Goal: Task Accomplishment & Management: Manage account settings

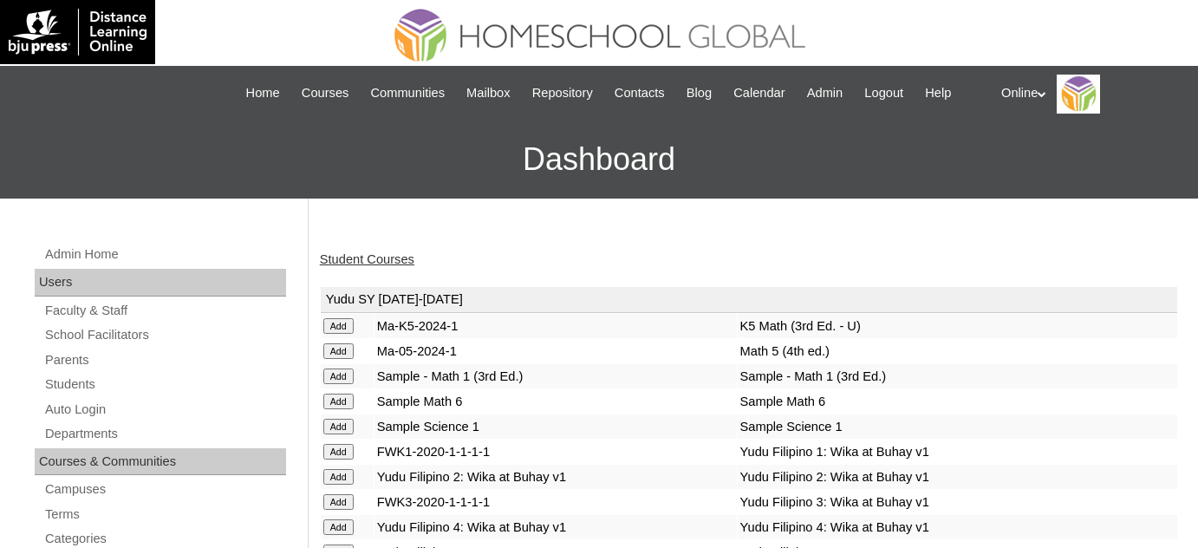
click at [380, 257] on link "Student Courses" at bounding box center [367, 259] width 94 height 14
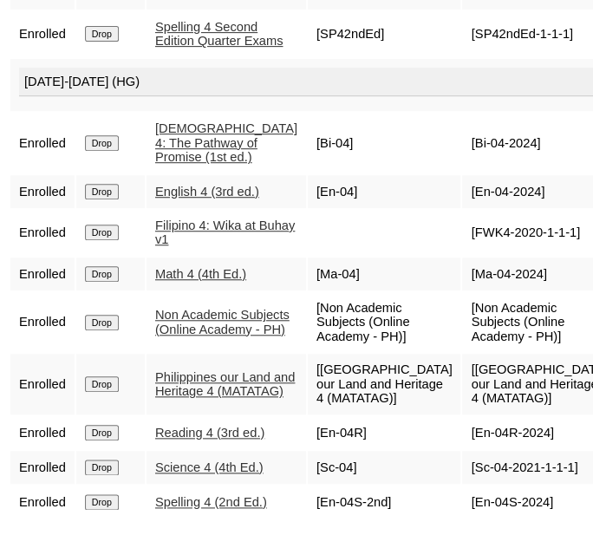
scroll to position [1793, 0]
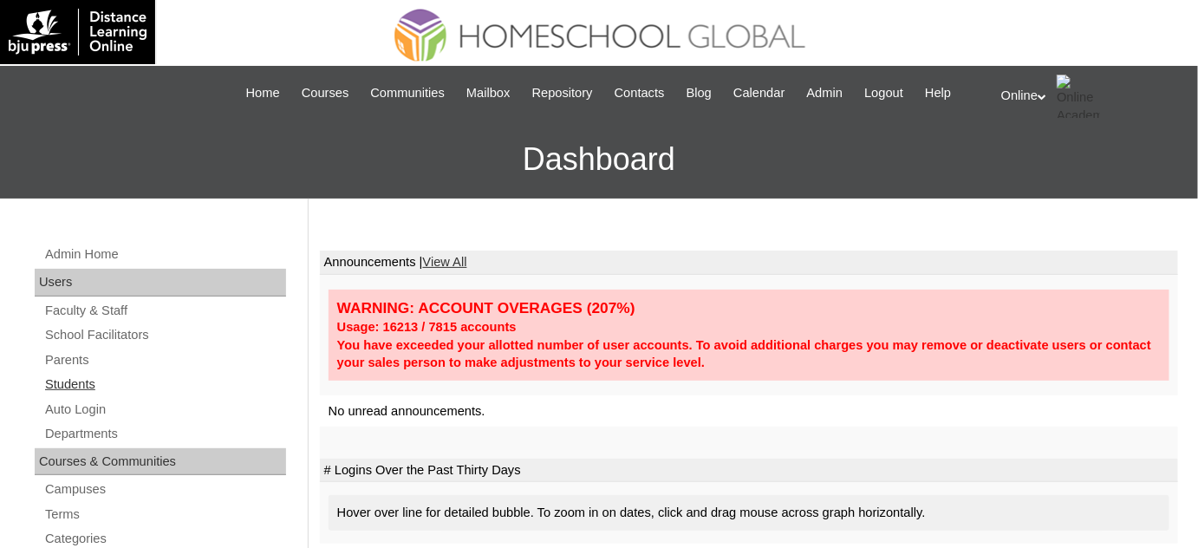
click at [88, 384] on link "Students" at bounding box center [164, 385] width 243 height 22
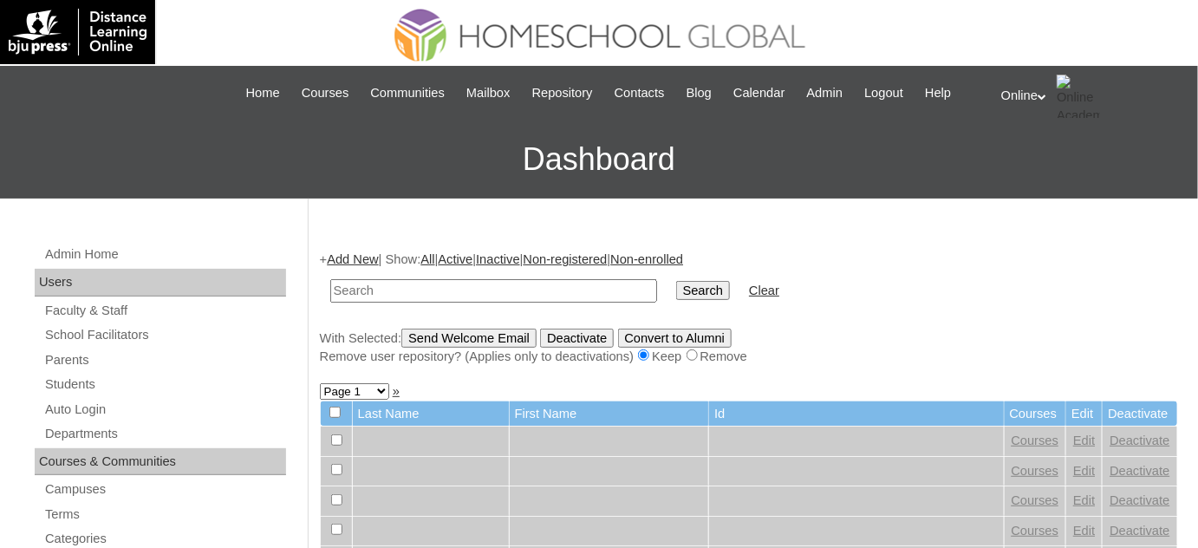
drag, startPoint x: 437, startPoint y: 293, endPoint x: 427, endPoint y: 296, distance: 9.9
click at [437, 293] on input "text" at bounding box center [493, 290] width 327 height 23
type input "lugtu"
click at [676, 281] on input "Search" at bounding box center [703, 290] width 54 height 19
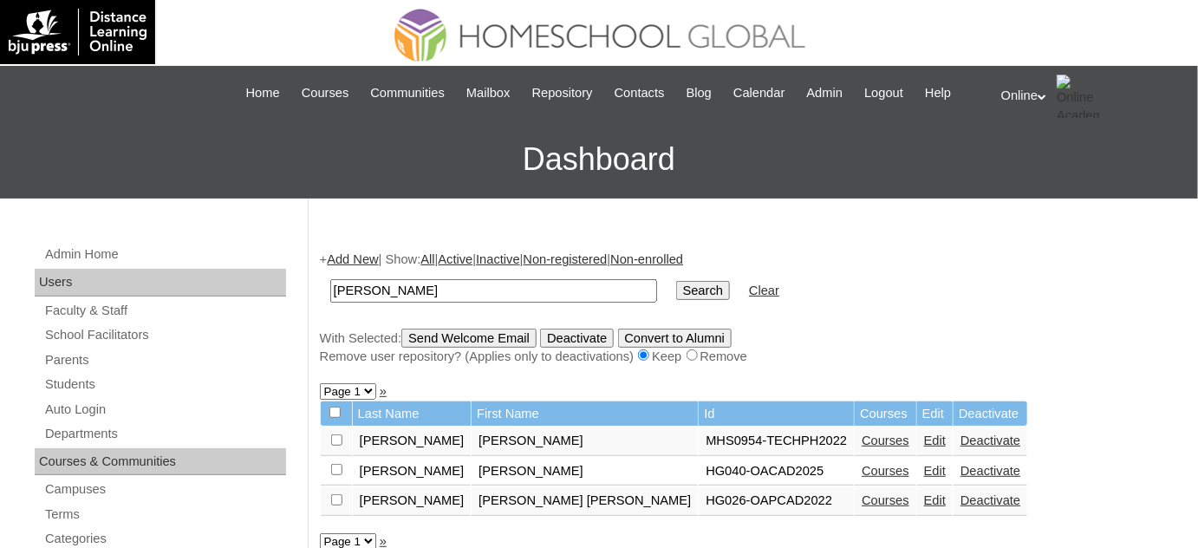
click at [861, 466] on link "Courses" at bounding box center [885, 471] width 48 height 14
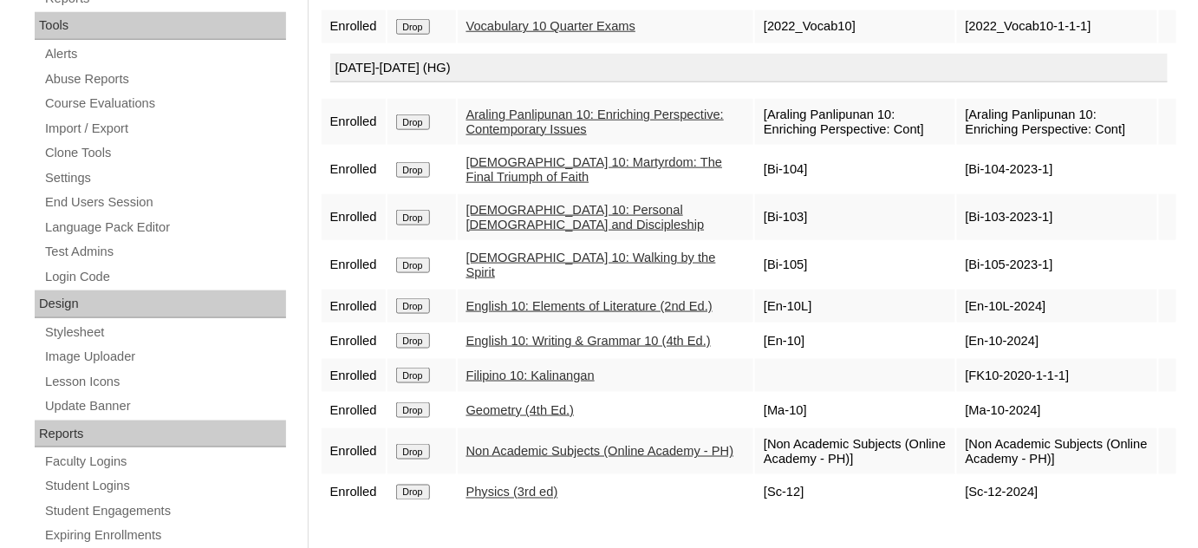
scroll to position [630, 0]
